Goal: Information Seeking & Learning: Find specific page/section

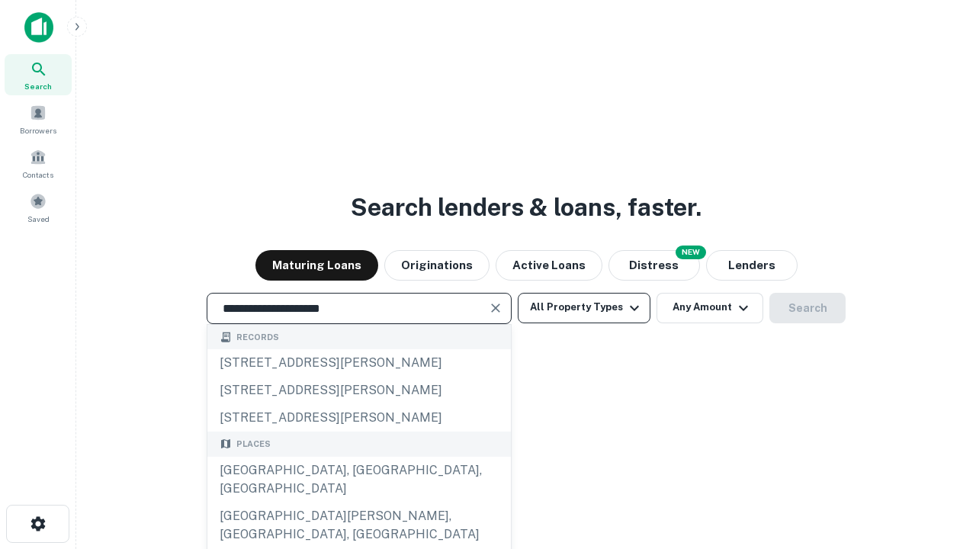
click at [358, 502] on div "[GEOGRAPHIC_DATA], [GEOGRAPHIC_DATA], [GEOGRAPHIC_DATA]" at bounding box center [358, 480] width 303 height 46
type input "**********"
click at [584, 307] on button "All Property Types" at bounding box center [584, 308] width 133 height 30
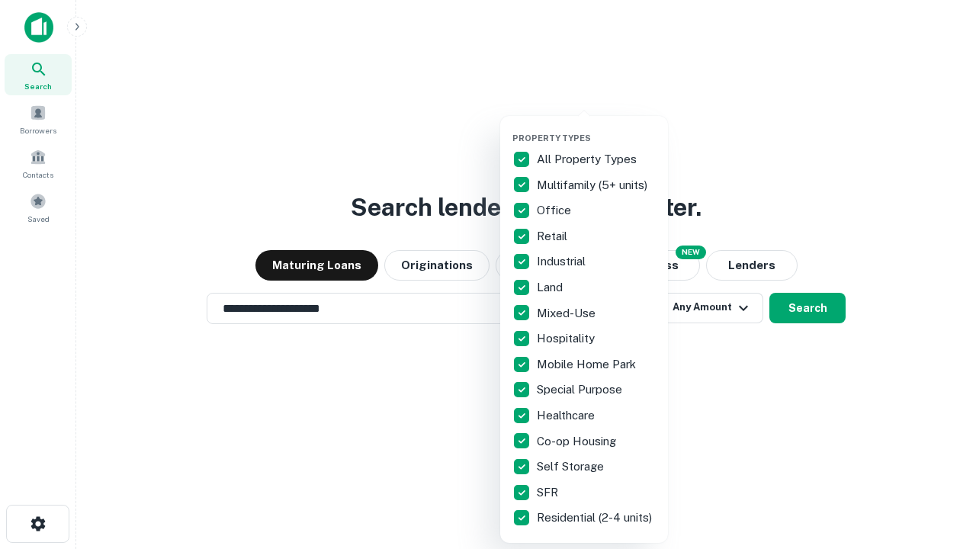
click at [596, 128] on button "button" at bounding box center [596, 128] width 168 height 1
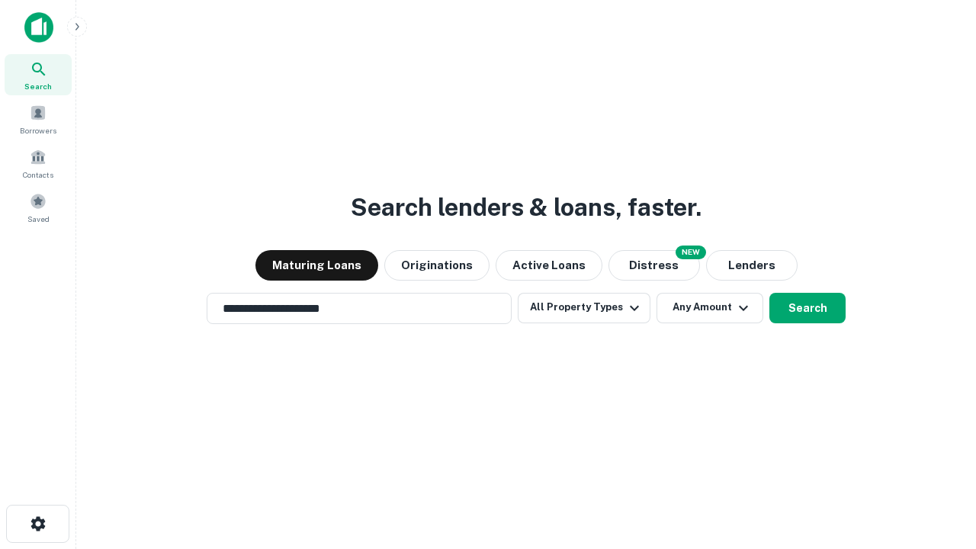
scroll to position [24, 0]
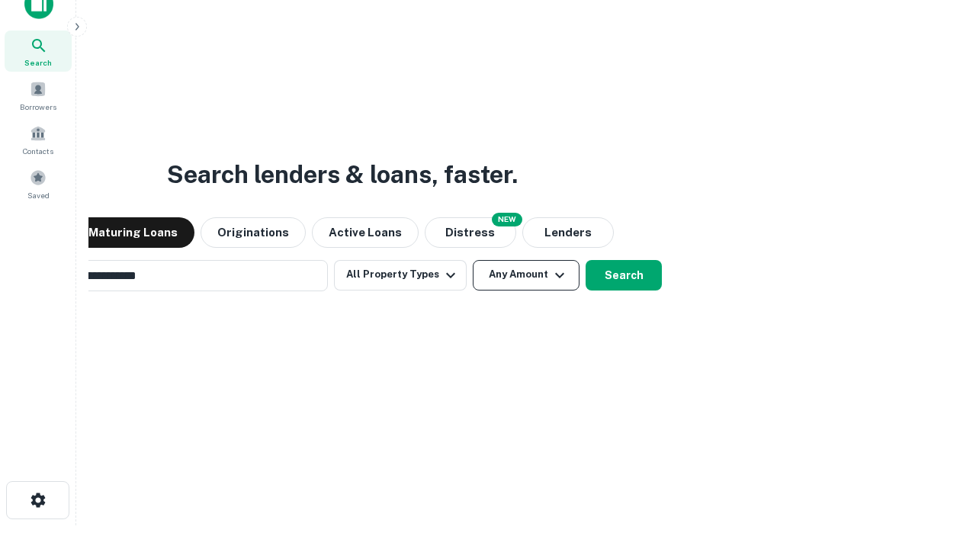
click at [473, 260] on button "Any Amount" at bounding box center [526, 275] width 107 height 30
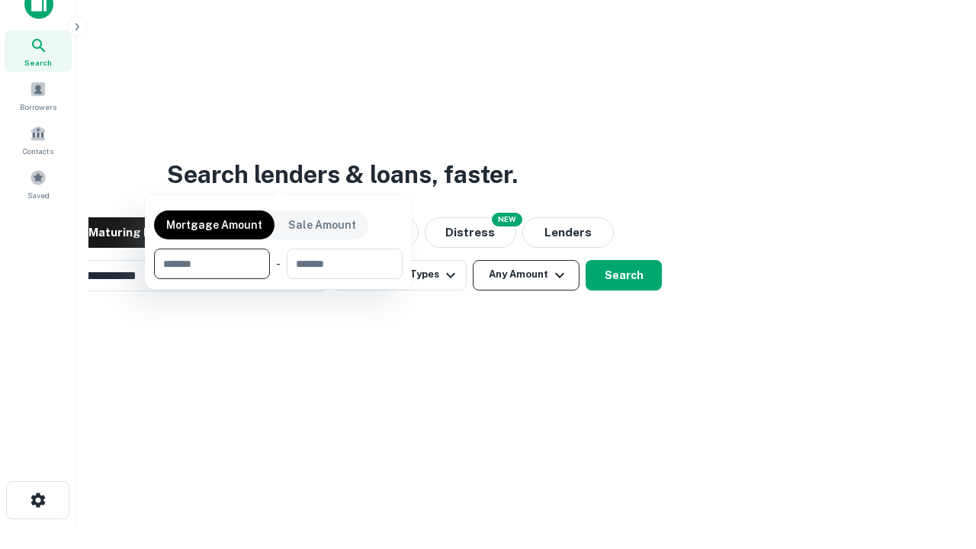
scroll to position [24, 0]
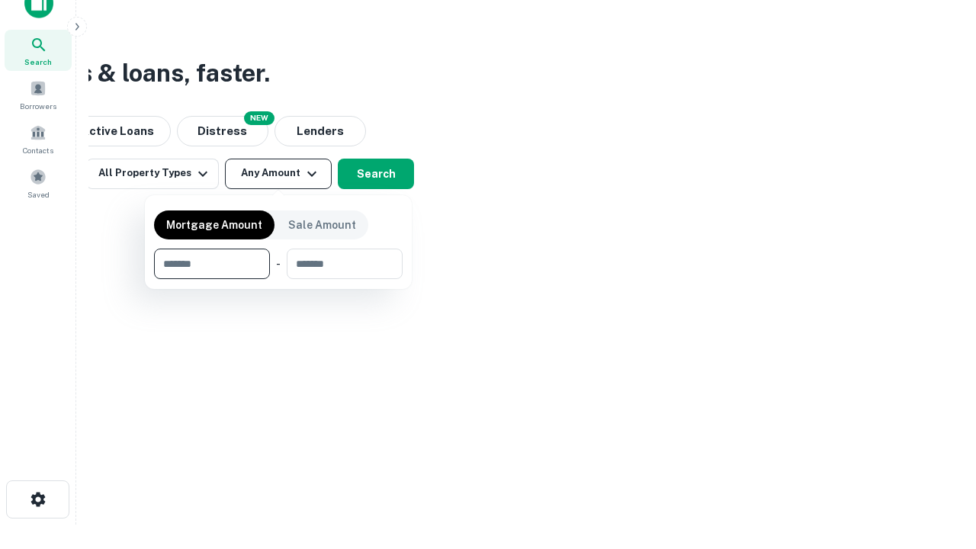
type input "*******"
click at [278, 279] on button "button" at bounding box center [278, 279] width 248 height 1
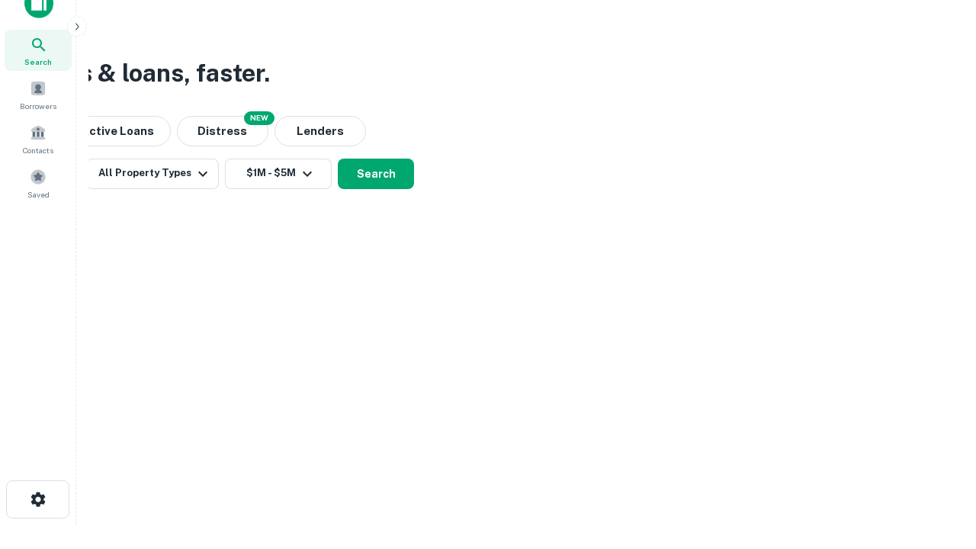
scroll to position [24, 0]
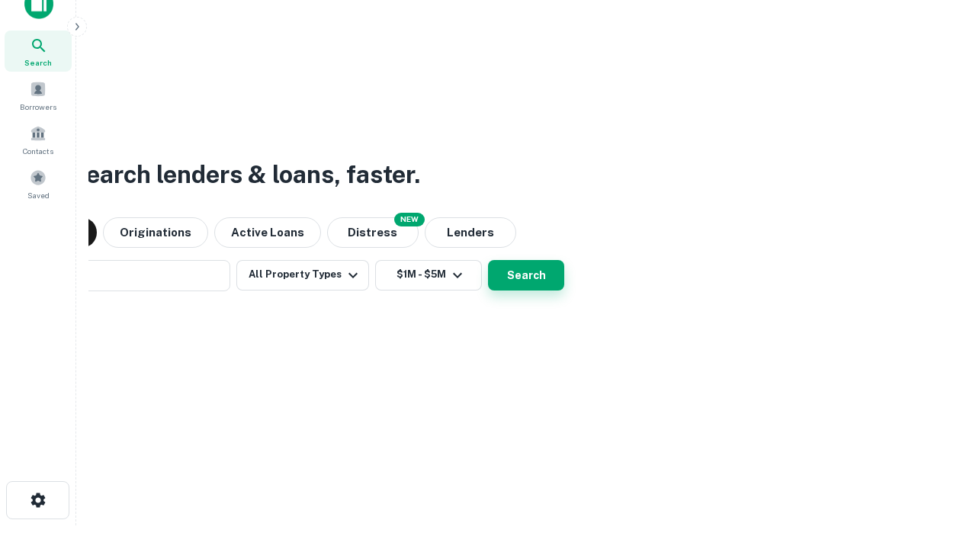
click at [488, 260] on button "Search" at bounding box center [526, 275] width 76 height 30
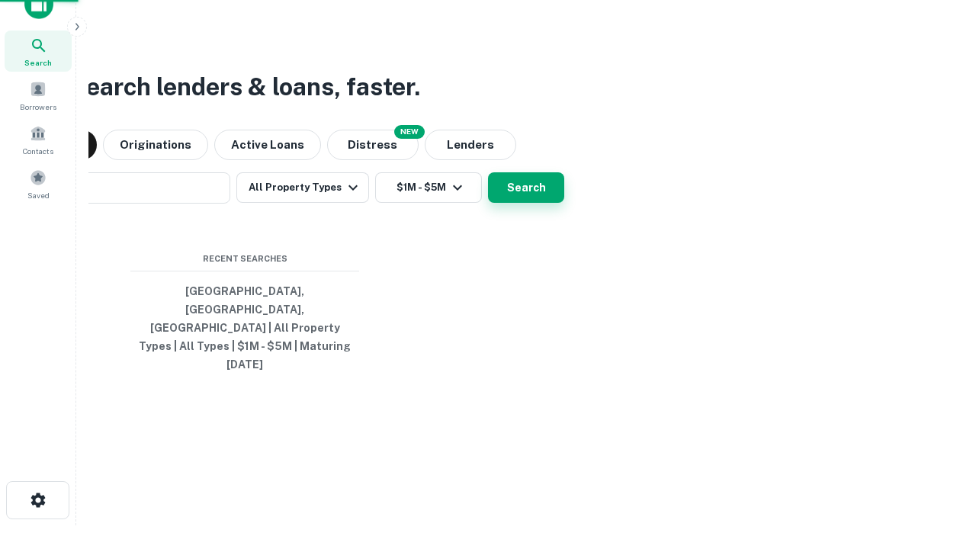
scroll to position [24, 0]
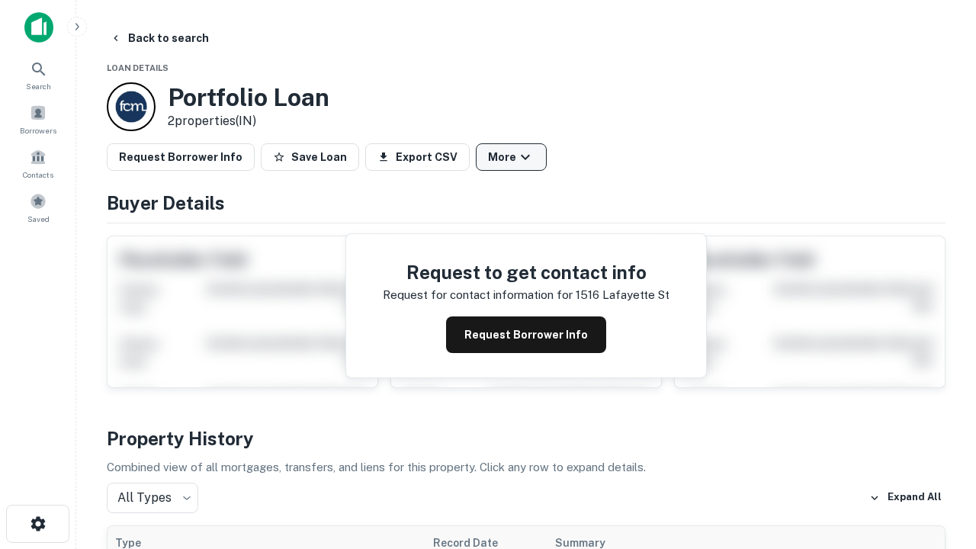
click at [511, 157] on button "More" at bounding box center [511, 156] width 71 height 27
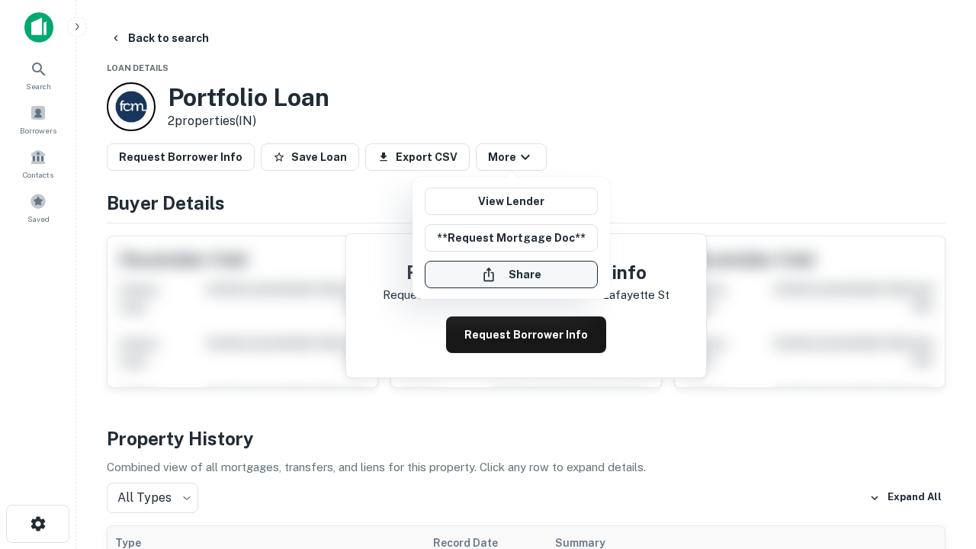
click at [511, 274] on button "Share" at bounding box center [511, 274] width 173 height 27
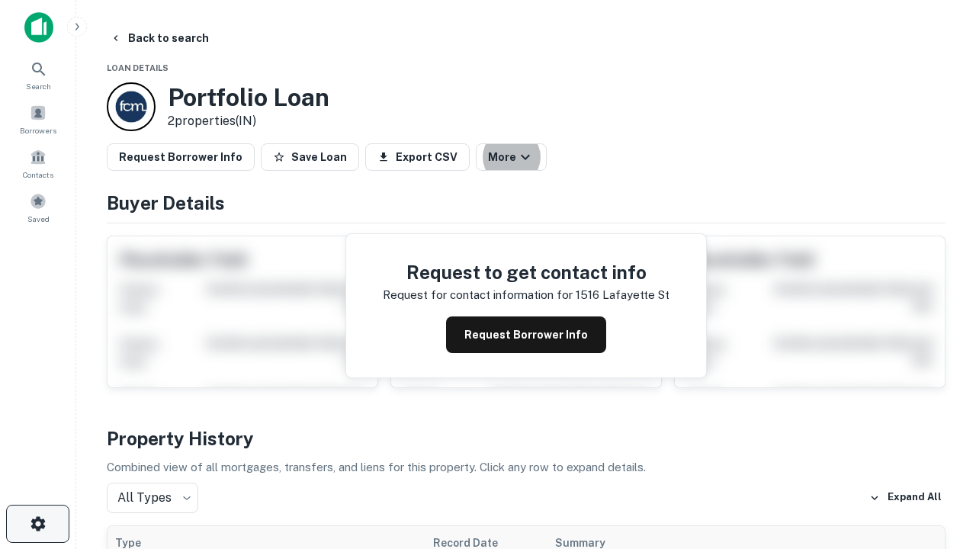
click at [37, 524] on icon "button" at bounding box center [38, 523] width 18 height 18
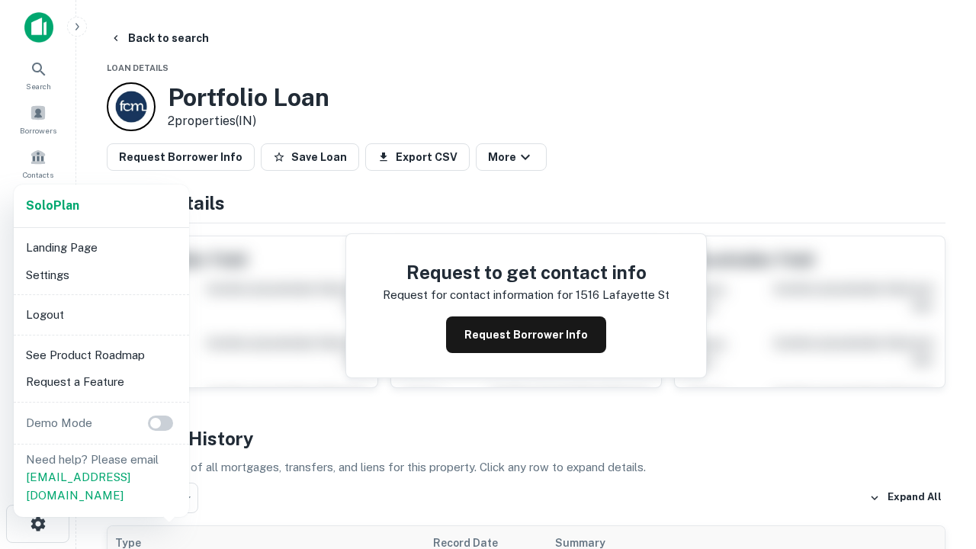
click at [101, 314] on li "Logout" at bounding box center [101, 314] width 163 height 27
